Goal: Transaction & Acquisition: Purchase product/service

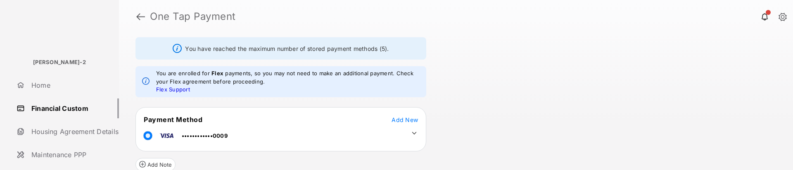
scroll to position [41, 0]
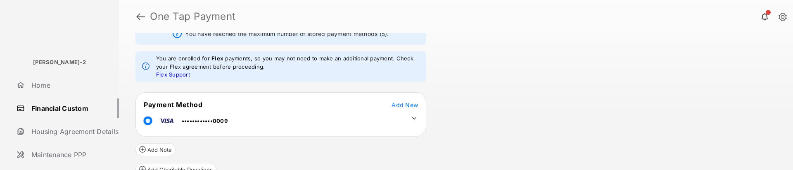
click at [417, 119] on icon at bounding box center [414, 117] width 7 height 7
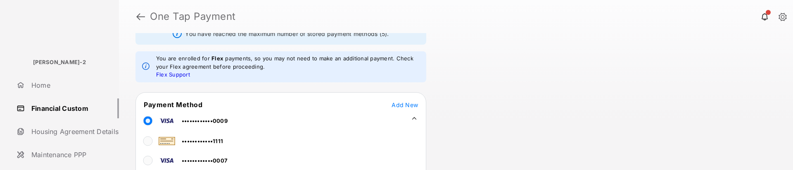
scroll to position [0, 0]
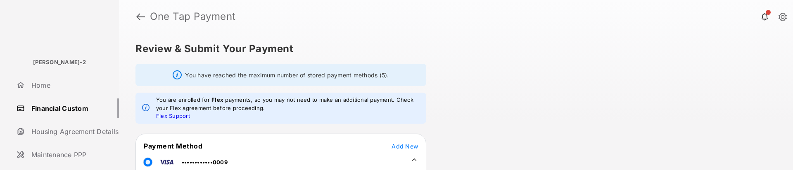
click at [73, 108] on link "Financial Custom" at bounding box center [66, 108] width 106 height 20
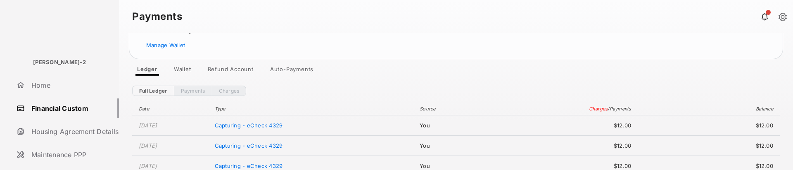
scroll to position [48, 0]
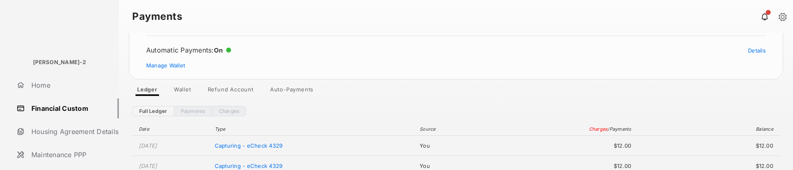
click at [184, 87] on link "Wallet" at bounding box center [182, 91] width 31 height 10
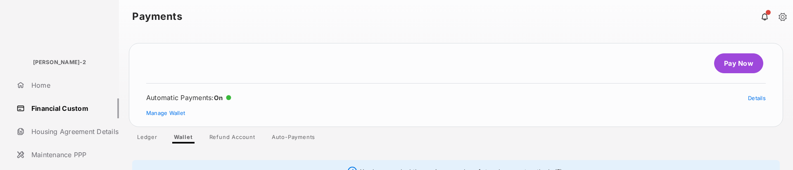
click at [722, 67] on link "Pay Now" at bounding box center [738, 63] width 49 height 20
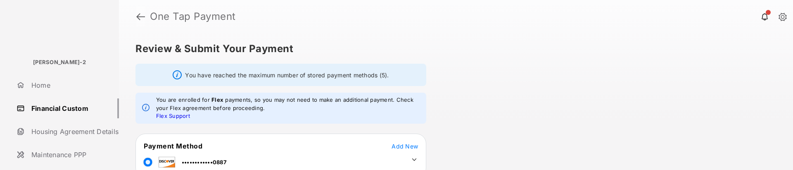
click at [142, 14] on link at bounding box center [140, 17] width 9 height 20
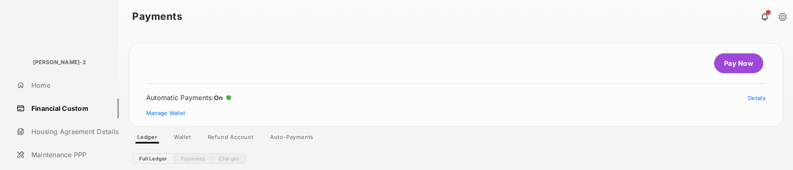
click at [189, 136] on link "Wallet" at bounding box center [182, 138] width 31 height 10
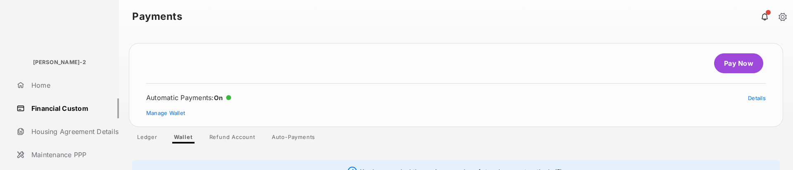
click at [745, 66] on link "Pay Now" at bounding box center [738, 63] width 49 height 20
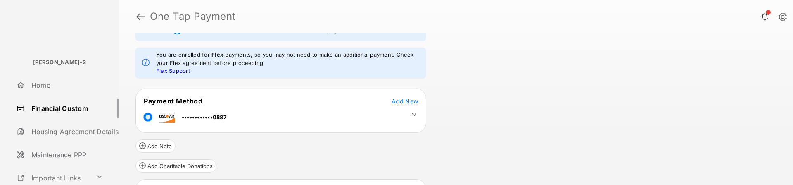
scroll to position [41, 0]
